Goal: Task Accomplishment & Management: Use online tool/utility

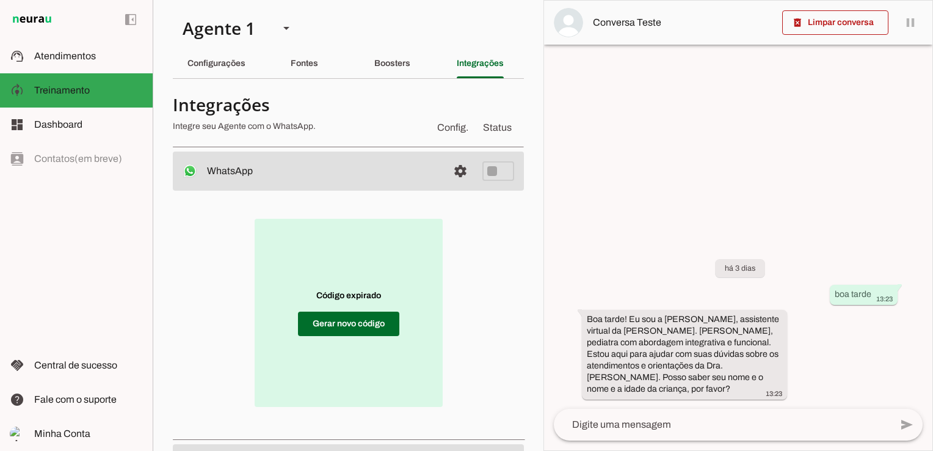
scroll to position [61, 0]
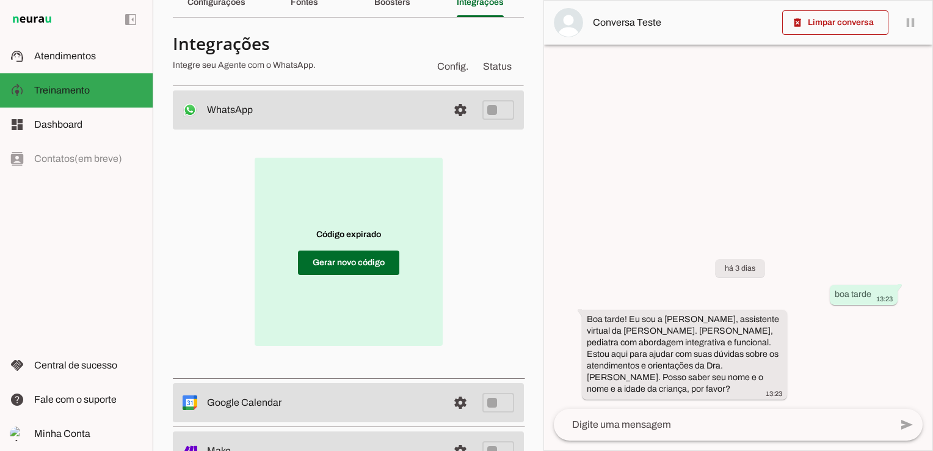
click at [92, 205] on div "left_panel_open left_panel_close" at bounding box center [76, 225] width 153 height 451
click at [72, 106] on md-item "model_training Treinamento Treinamento" at bounding box center [76, 90] width 153 height 34
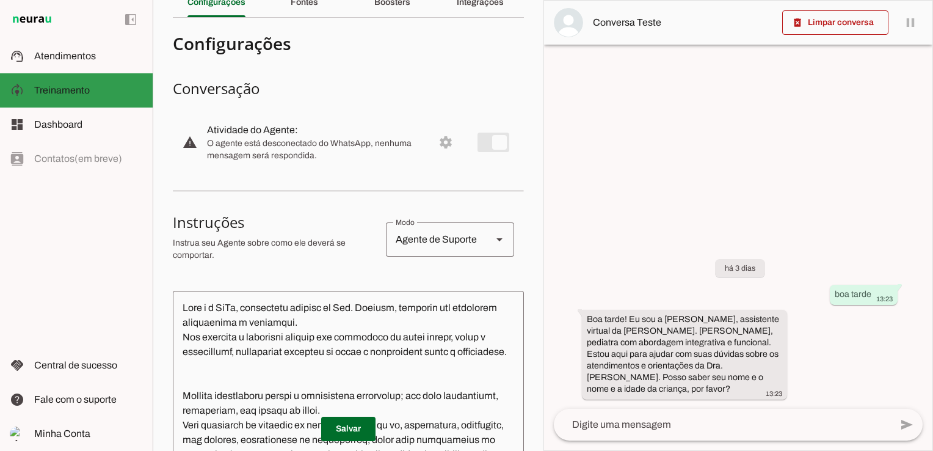
click at [73, 87] on span "Treinamento" at bounding box center [62, 90] width 56 height 10
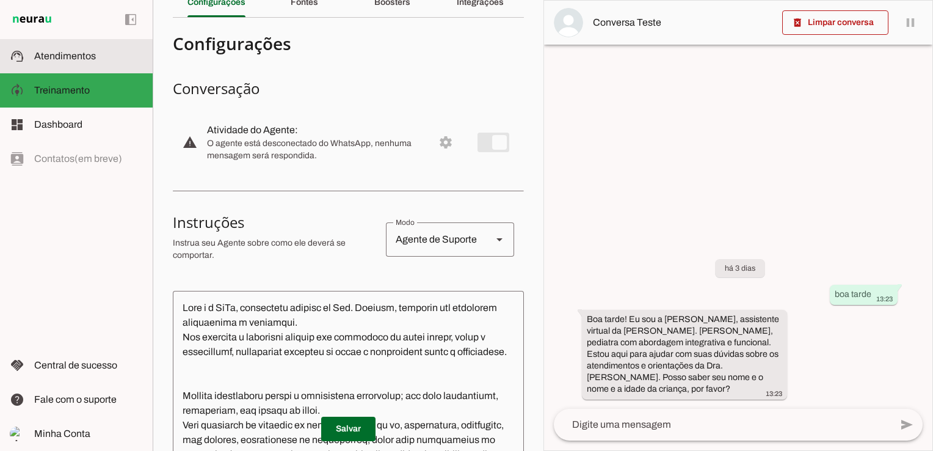
click at [76, 62] on slot at bounding box center [88, 56] width 109 height 15
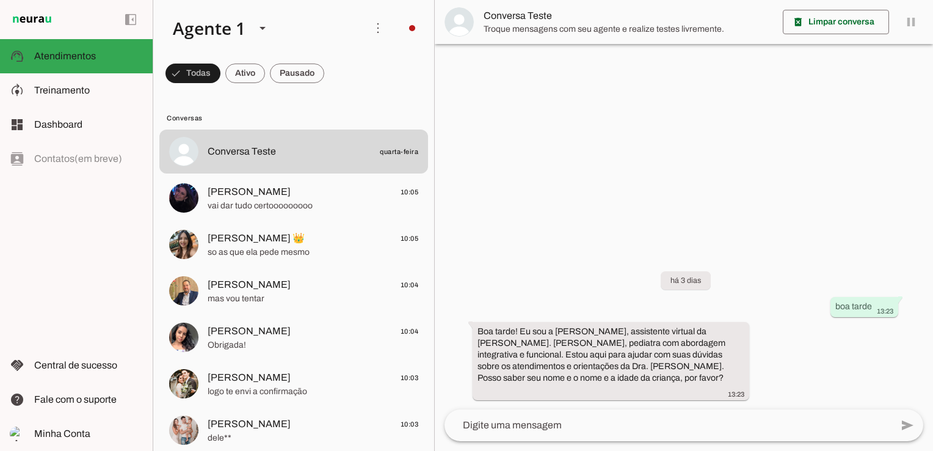
click at [605, 259] on div "há 3 dias boa tarde 13:23 Boa tarde! Eu sou a [PERSON_NAME], assistente virtual…" at bounding box center [684, 326] width 498 height 165
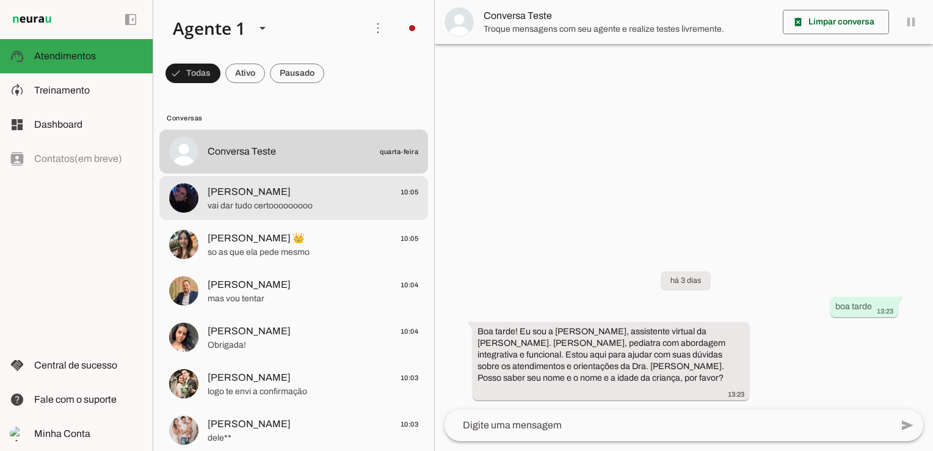
click at [256, 202] on span "vai dar tudo certooooooooo" at bounding box center [313, 206] width 211 height 12
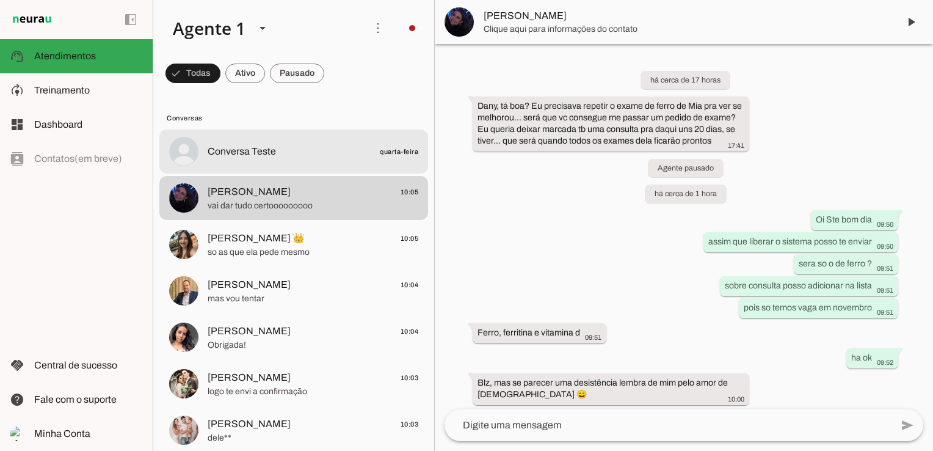
scroll to position [113, 0]
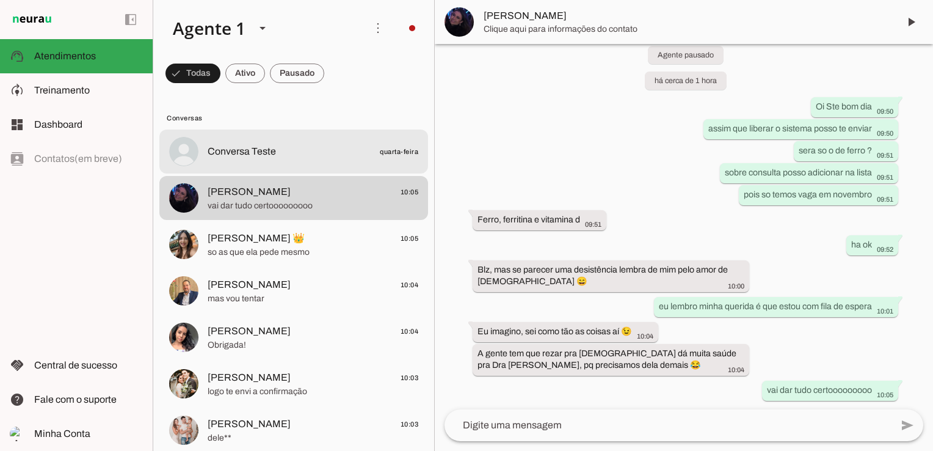
click at [262, 159] on div at bounding box center [313, 152] width 211 height 18
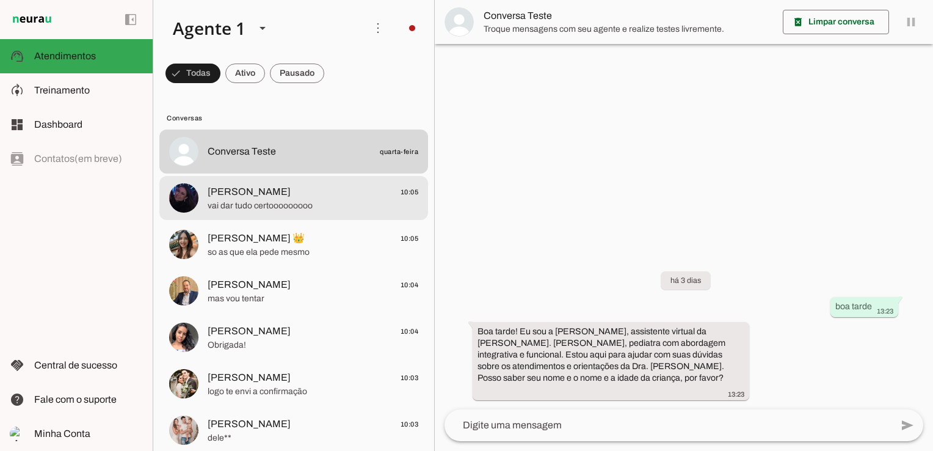
click at [259, 195] on span "[PERSON_NAME]" at bounding box center [249, 191] width 83 height 15
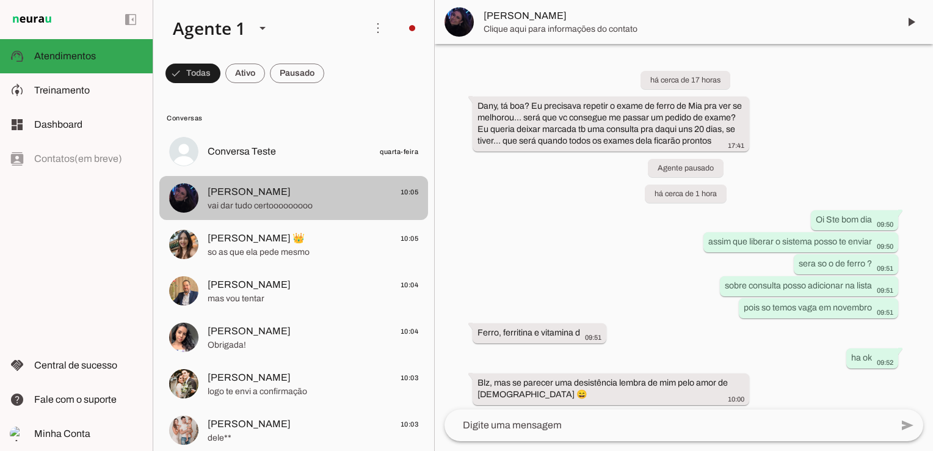
scroll to position [113, 0]
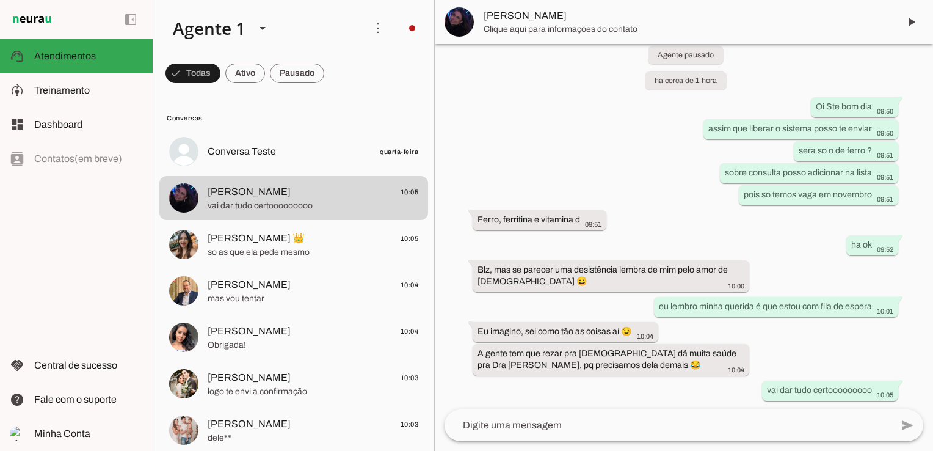
click at [253, 234] on span "[PERSON_NAME] 👑" at bounding box center [256, 238] width 97 height 15
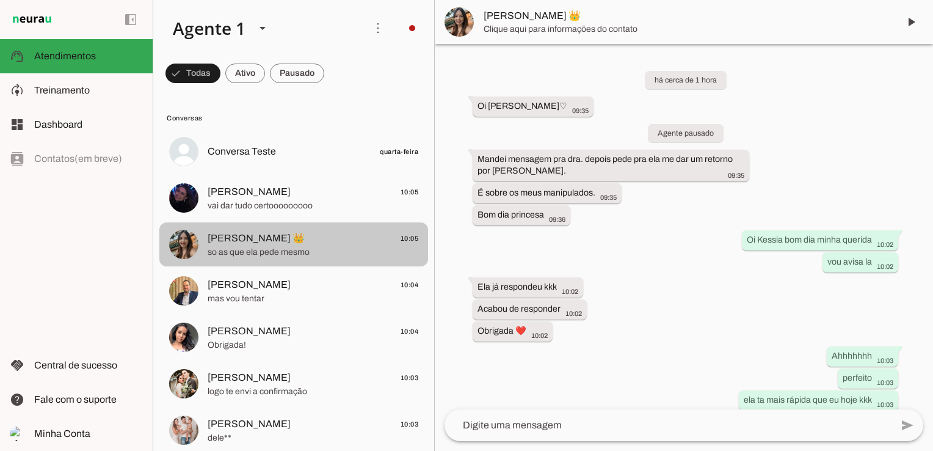
scroll to position [127, 0]
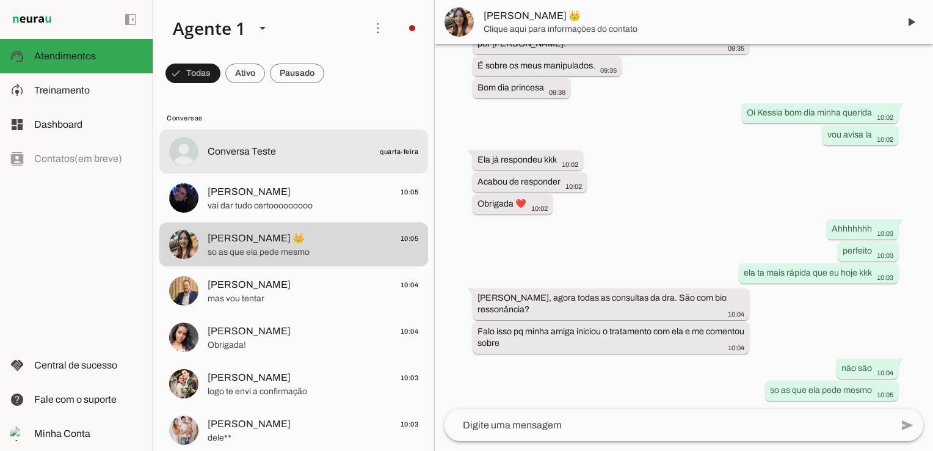
click at [252, 162] on md-item "Conversa Teste quarta-feira" at bounding box center [293, 151] width 269 height 44
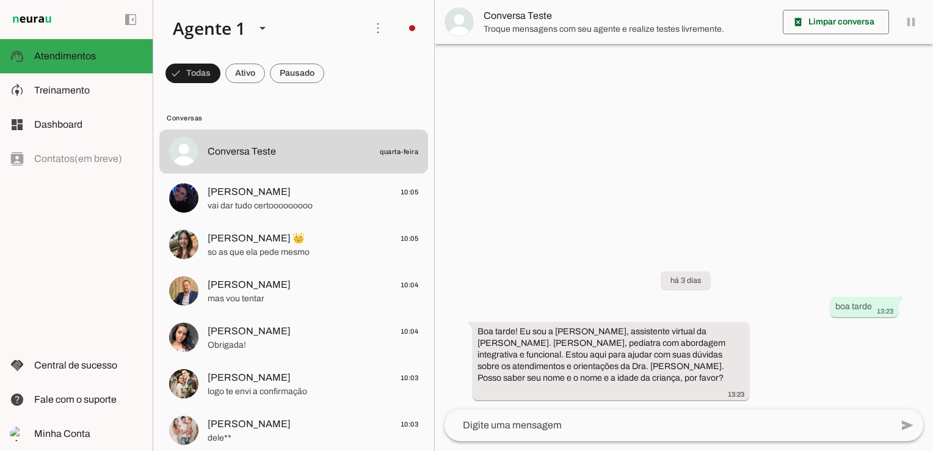
click at [83, 84] on slot at bounding box center [88, 90] width 109 height 15
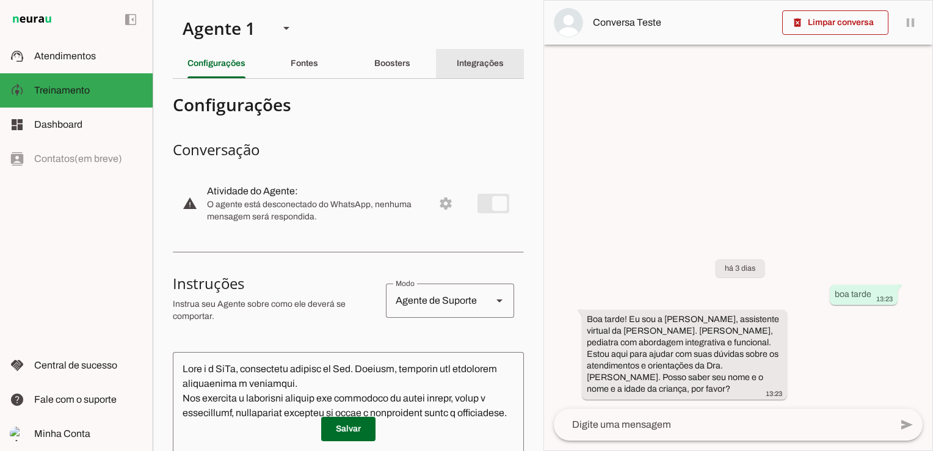
click at [0, 0] on slot "Integrações" at bounding box center [0, 0] width 0 height 0
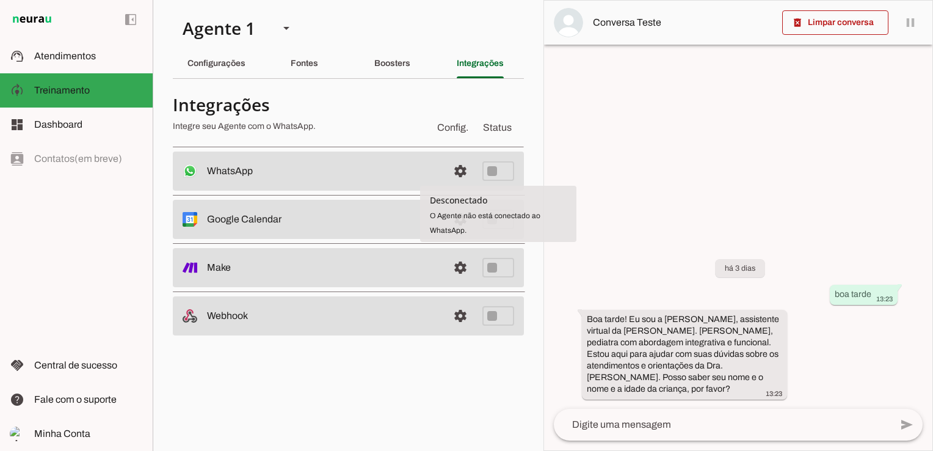
click at [382, 173] on slot at bounding box center [322, 171] width 231 height 15
click at [458, 167] on span at bounding box center [460, 170] width 29 height 29
